Goal: Task Accomplishment & Management: Manage account settings

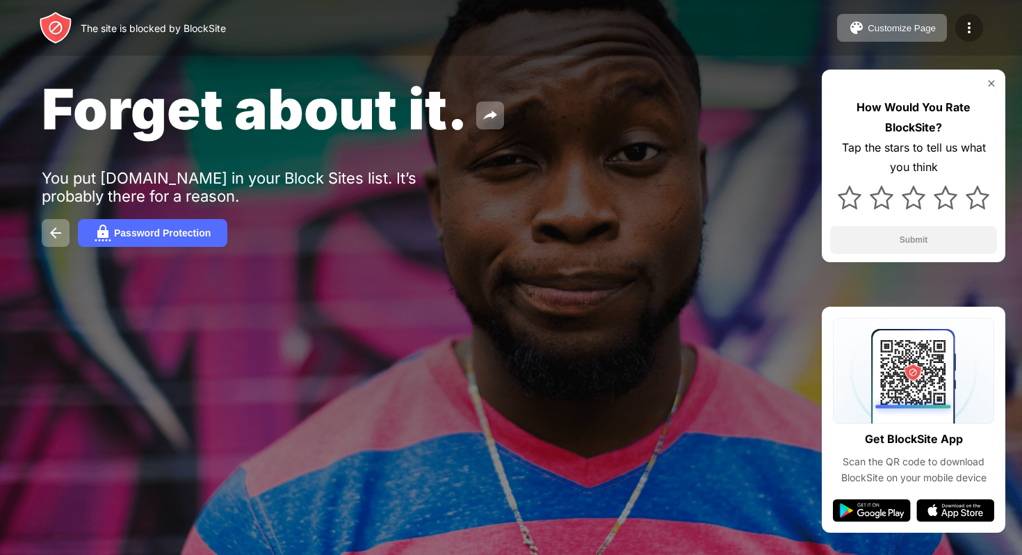
click at [961, 33] on img at bounding box center [969, 27] width 17 height 17
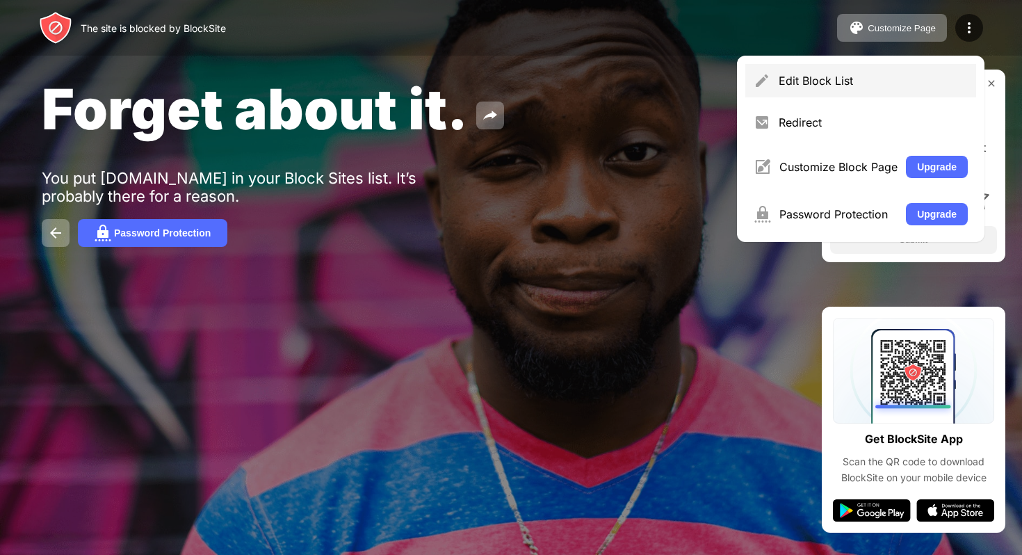
click at [832, 88] on div "Edit Block List" at bounding box center [860, 80] width 231 height 33
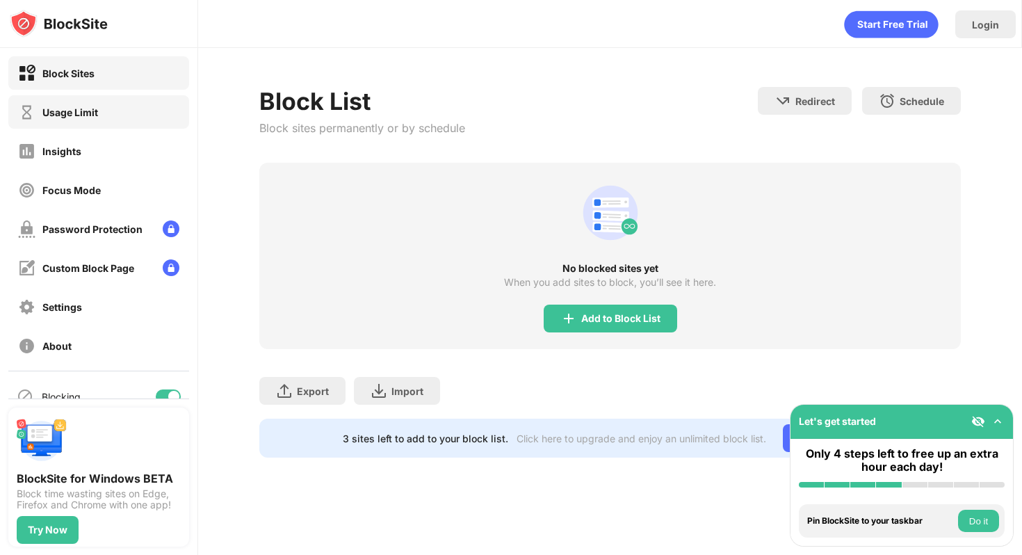
click at [89, 117] on div "Usage Limit" at bounding box center [70, 112] width 56 height 12
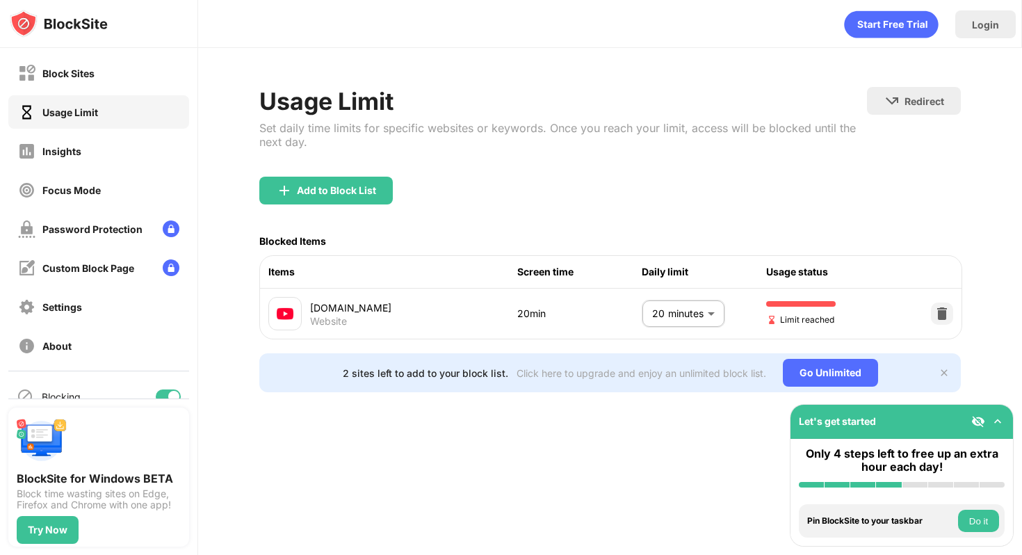
click at [678, 312] on body "Block Sites Usage Limit Insights Focus Mode Password Protection Custom Block Pa…" at bounding box center [511, 277] width 1022 height 555
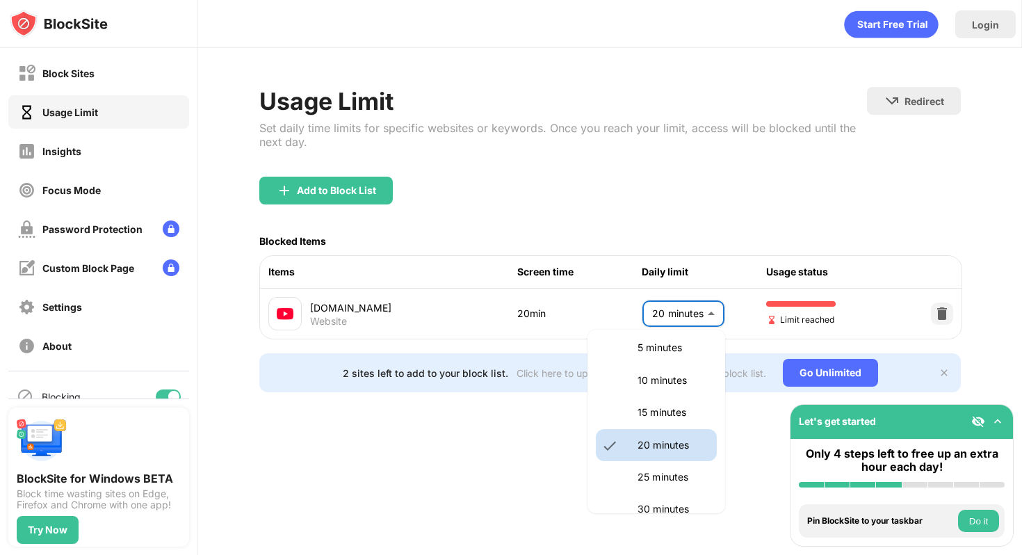
scroll to position [45, 0]
click at [661, 478] on p "25 minutes" at bounding box center [672, 475] width 71 height 15
type input "**"
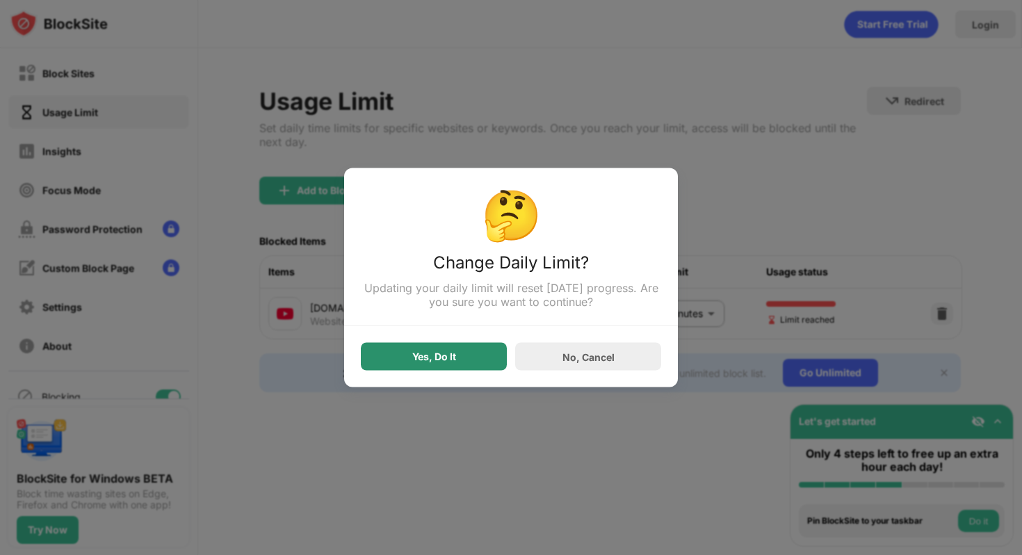
click at [459, 349] on div "Yes, Do It" at bounding box center [434, 357] width 146 height 28
